Goal: Transaction & Acquisition: Obtain resource

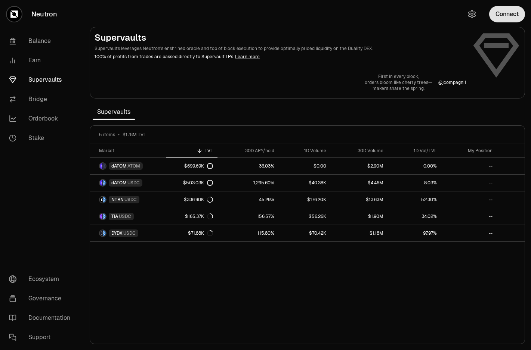
click at [516, 17] on button "Connect" at bounding box center [507, 14] width 36 height 16
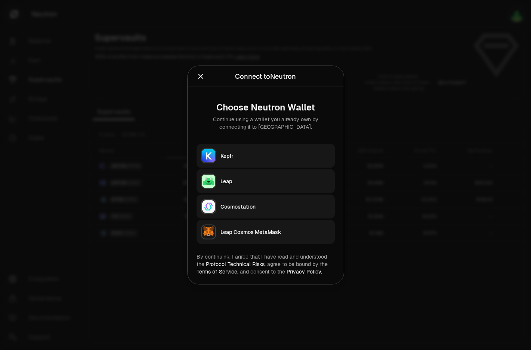
click at [247, 162] on button "Keplr" at bounding box center [265, 156] width 138 height 24
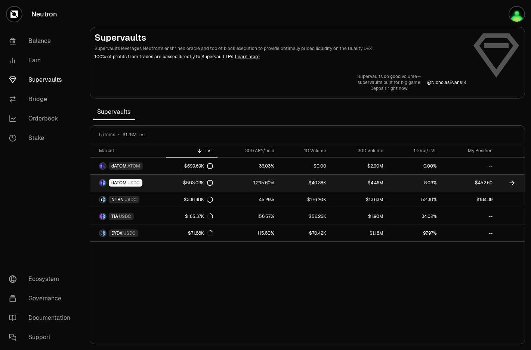
click at [467, 184] on link "$452.60" at bounding box center [469, 183] width 56 height 16
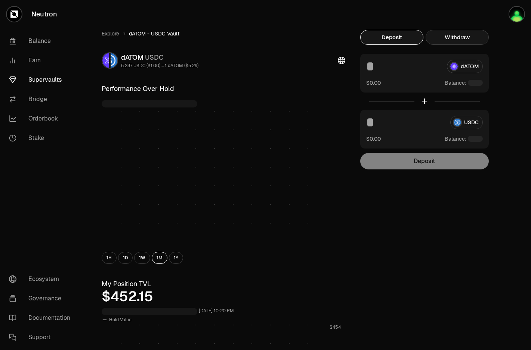
click at [476, 38] on button "Withdraw" at bounding box center [456, 37] width 63 height 15
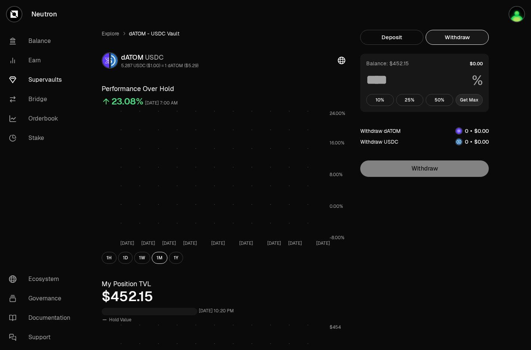
click at [471, 96] on button "Get Max" at bounding box center [469, 100] width 28 height 12
type input "***"
